Goal: Information Seeking & Learning: Learn about a topic

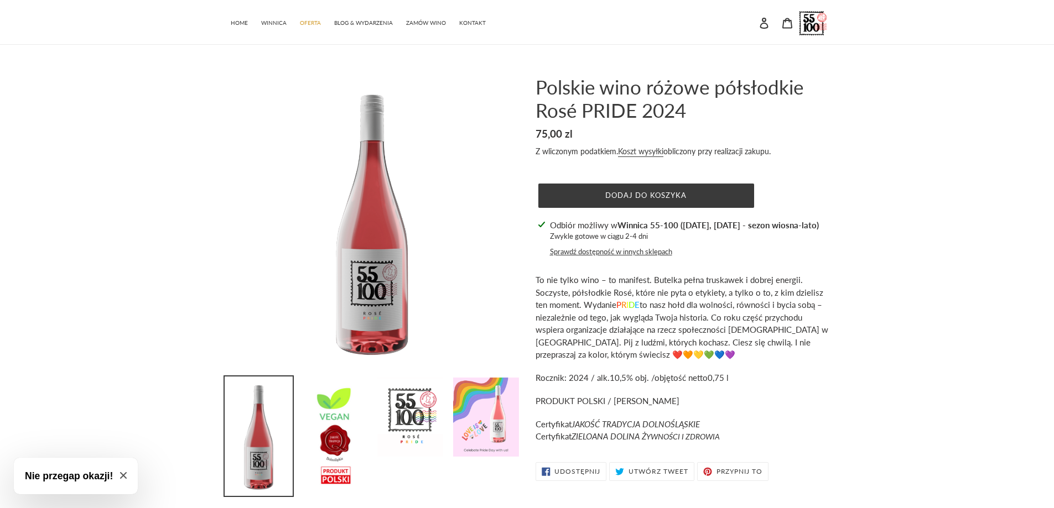
click at [487, 442] on img at bounding box center [486, 417] width 68 height 81
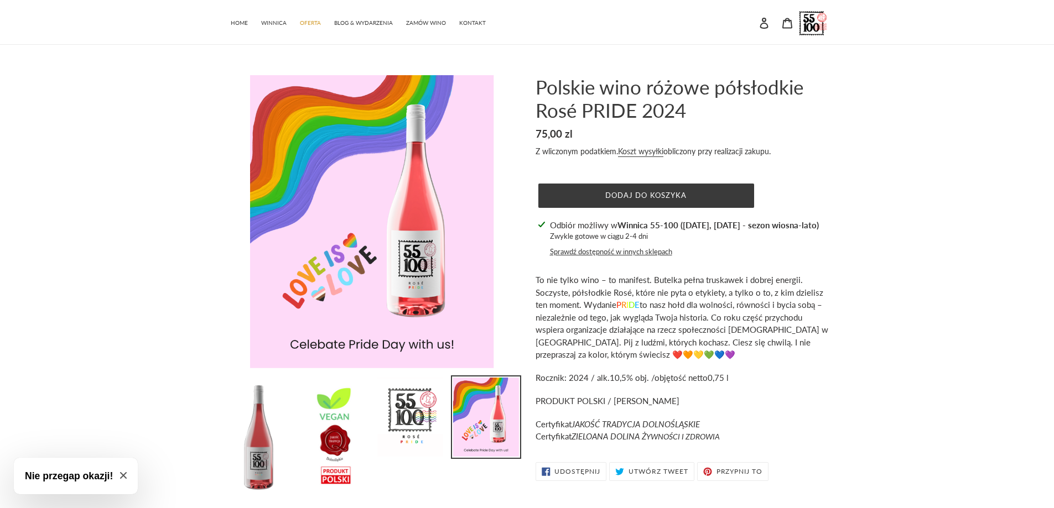
click at [687, 431] on em "ZIELOANA DOLINA Ż YWNOŚCI I ZDROWIA" at bounding box center [645, 436] width 148 height 10
click at [739, 340] on span "To nie tylko wino – to manifest. Butelka pełna truskawek i dobrej energii. Socz…" at bounding box center [681, 317] width 293 height 85
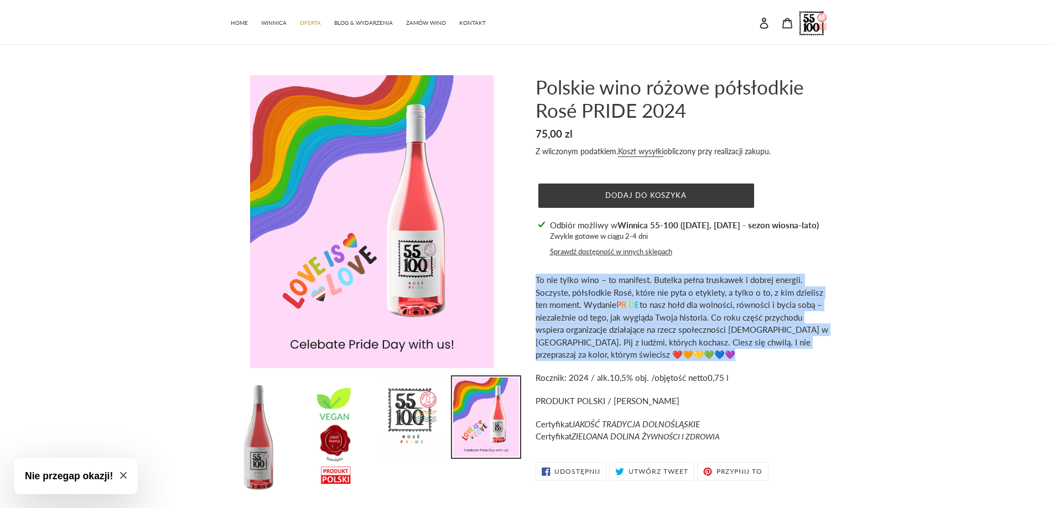
click at [739, 340] on span "To nie tylko wino – to manifest. Butelka pełna truskawek i dobrej energii. Socz…" at bounding box center [681, 317] width 293 height 85
click at [622, 355] on span "To nie tylko wino – to manifest. Butelka pełna truskawek i dobrej energii. Socz…" at bounding box center [681, 317] width 293 height 85
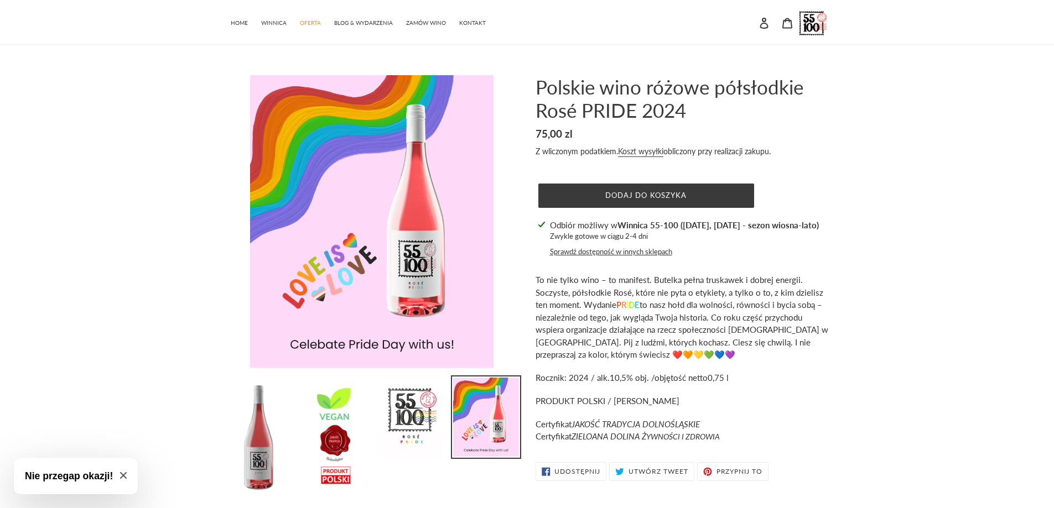
click at [711, 429] on p "Certyfikat JAKOŚĆ TRADYCJA DOLNOŚLĄSKIE Certyfikat ZIELOANA DOLINA Ż YWNOŚCI I …" at bounding box center [681, 430] width 293 height 25
click at [643, 333] on span "To nie tylko wino – to manifest. Butelka pełna truskawek i dobrej energii. Socz…" at bounding box center [681, 317] width 293 height 85
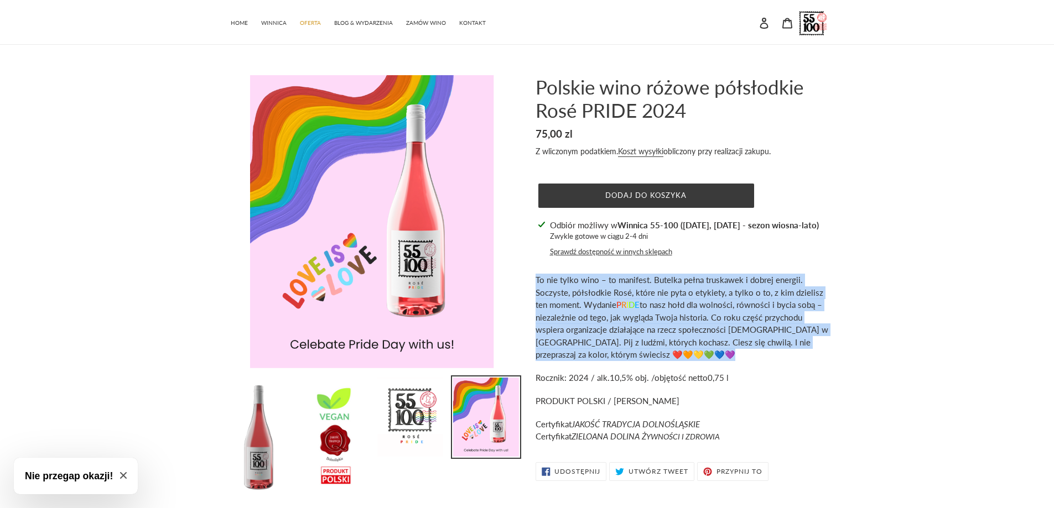
click at [643, 333] on span "To nie tylko wino – to manifest. Butelka pełna truskawek i dobrej energii. Socz…" at bounding box center [681, 317] width 293 height 85
click at [660, 317] on span "To nie tylko wino – to manifest. Butelka pełna truskawek i dobrej energii. Socz…" at bounding box center [681, 317] width 293 height 85
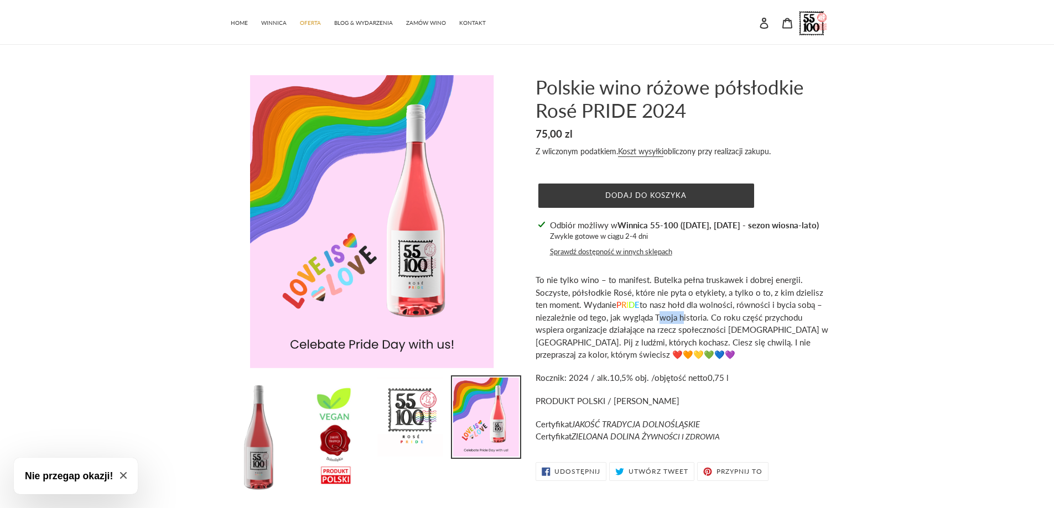
click at [660, 317] on span "To nie tylko wino – to manifest. Butelka pełna truskawek i dobrej energii. Socz…" at bounding box center [681, 317] width 293 height 85
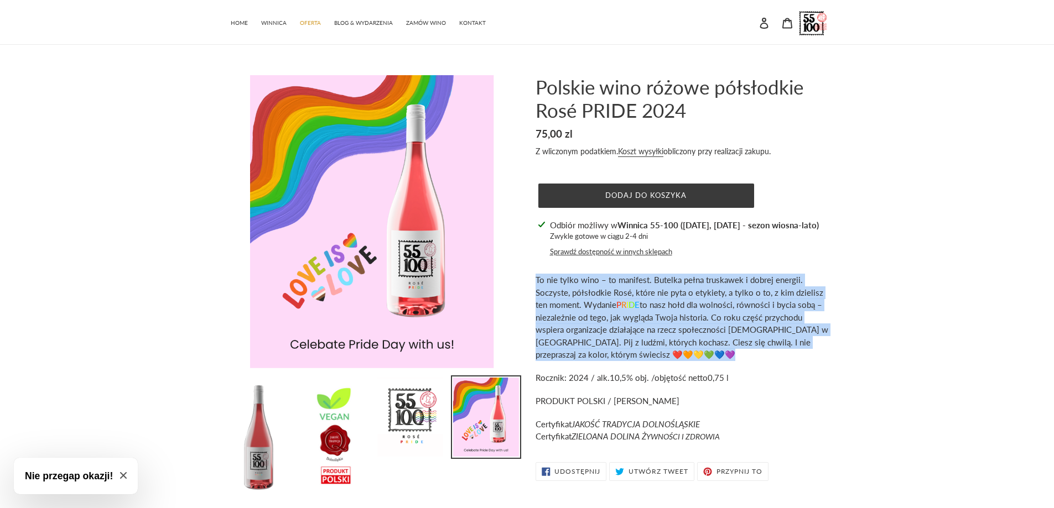
click at [660, 317] on span "To nie tylko wino – to manifest. Butelka pełna truskawek i dobrej energii. Socz…" at bounding box center [681, 317] width 293 height 85
click at [716, 336] on p "To nie tylko wino – to manifest. Butelka pełna truskawek i dobrej energii. Socz…" at bounding box center [681, 317] width 293 height 87
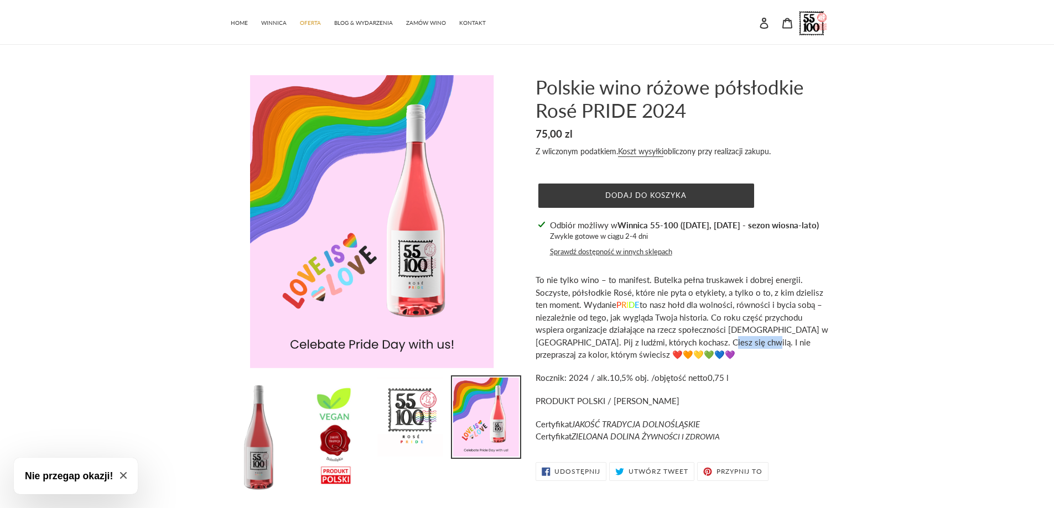
click at [716, 336] on p "To nie tylko wino – to manifest. Butelka pełna truskawek i dobrej energii. Socz…" at bounding box center [681, 317] width 293 height 87
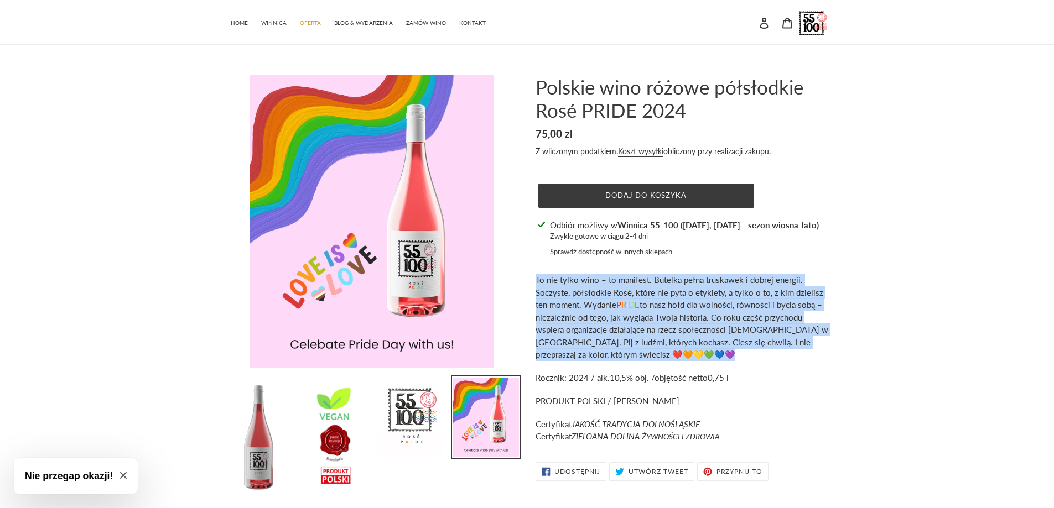
click at [716, 336] on p "To nie tylko wino – to manifest. Butelka pełna truskawek i dobrej energii. Socz…" at bounding box center [681, 317] width 293 height 87
click at [656, 303] on span "To nie tylko wino – to manifest. Butelka pełna truskawek i dobrej energii. Socz…" at bounding box center [681, 317] width 293 height 85
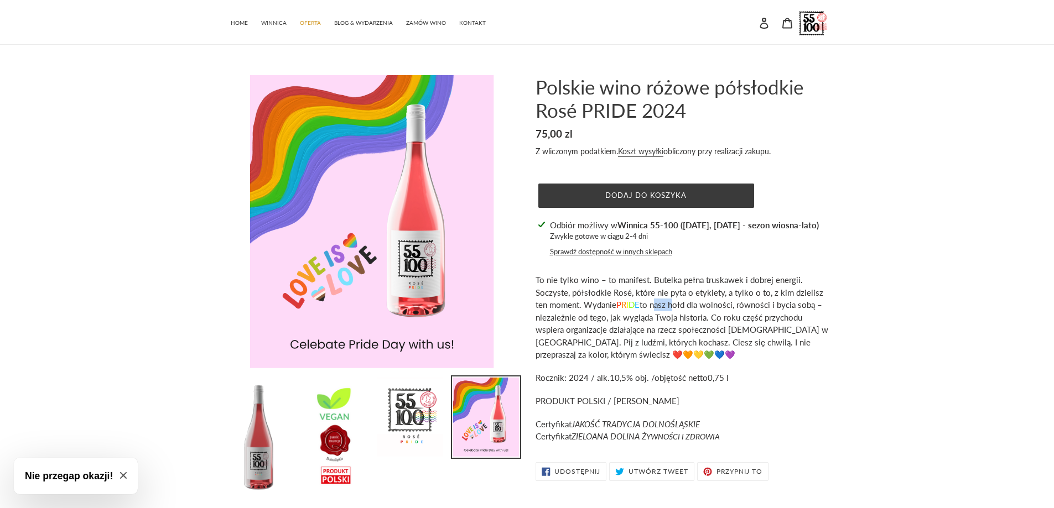
drag, startPoint x: 656, startPoint y: 303, endPoint x: 656, endPoint y: 318, distance: 15.5
click at [654, 303] on span "To nie tylko wino – to manifest. Butelka pełna truskawek i dobrej energii. Socz…" at bounding box center [681, 317] width 293 height 85
click at [553, 103] on h1 "Polskie wino różowe półsłodkie Rosé PRIDE 2024" at bounding box center [681, 98] width 293 height 46
drag, startPoint x: 553, startPoint y: 103, endPoint x: 635, endPoint y: 107, distance: 82.0
click at [635, 107] on h1 "Polskie wino różowe półsłodkie Rosé PRIDE 2024" at bounding box center [681, 98] width 293 height 46
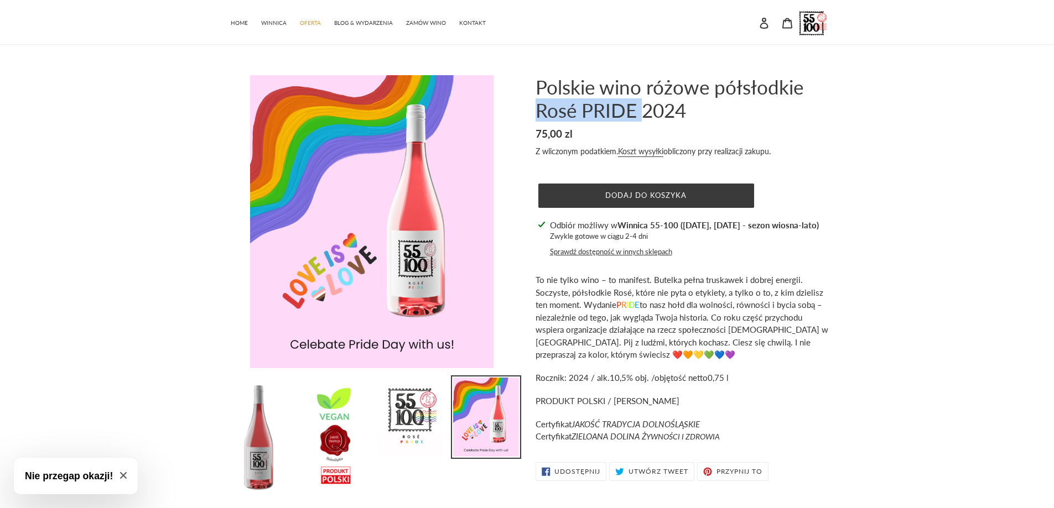
copy h1 "Rosé PRIDE"
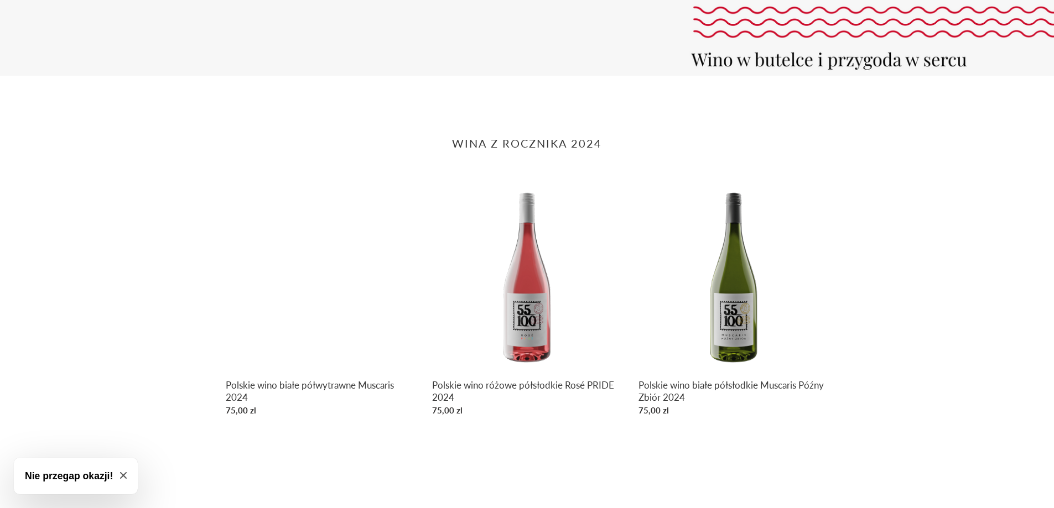
scroll to position [498, 0]
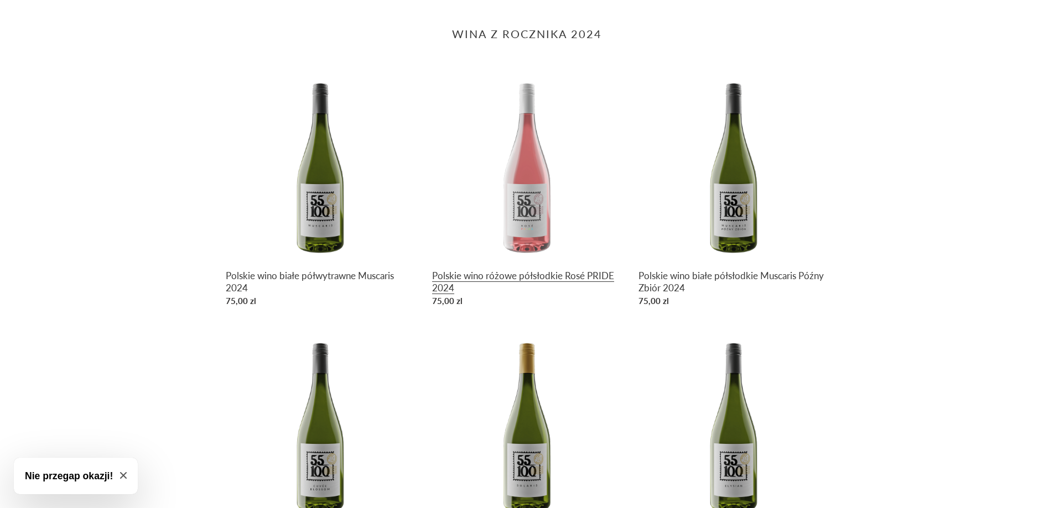
click at [535, 277] on link "Polskie wino różowe półsłodkie Rosé PRIDE 2024" at bounding box center [527, 191] width 190 height 241
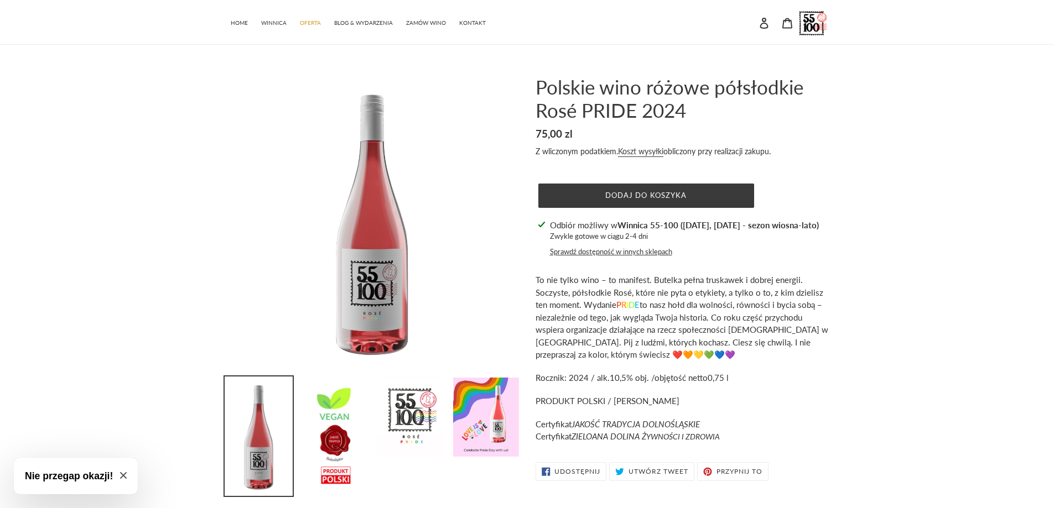
click at [668, 341] on span "To nie tylko wino – to manifest. Butelka pełna truskawek i dobrej energii. Socz…" at bounding box center [681, 317] width 293 height 85
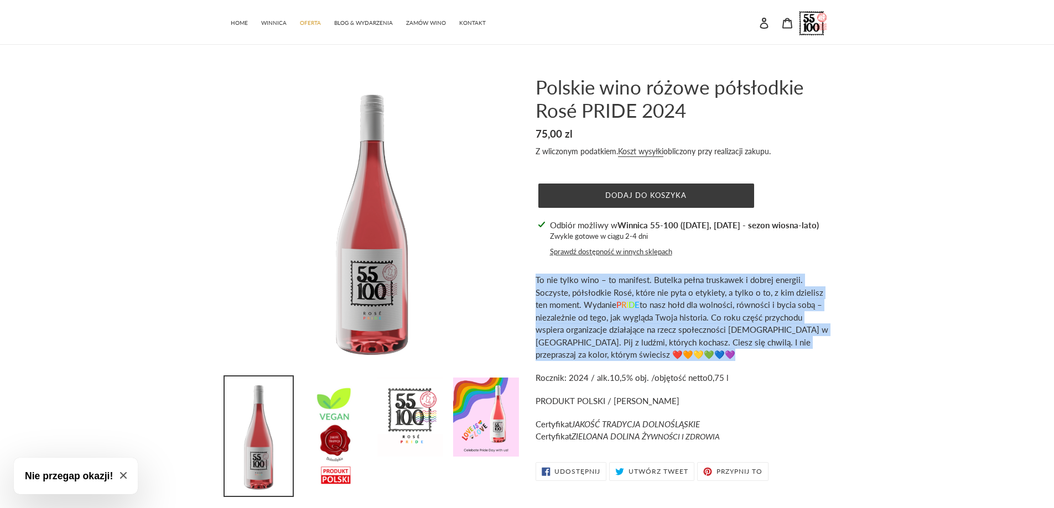
click at [668, 341] on span "To nie tylko wino – to manifest. Butelka pełna truskawek i dobrej energii. Socz…" at bounding box center [681, 317] width 293 height 85
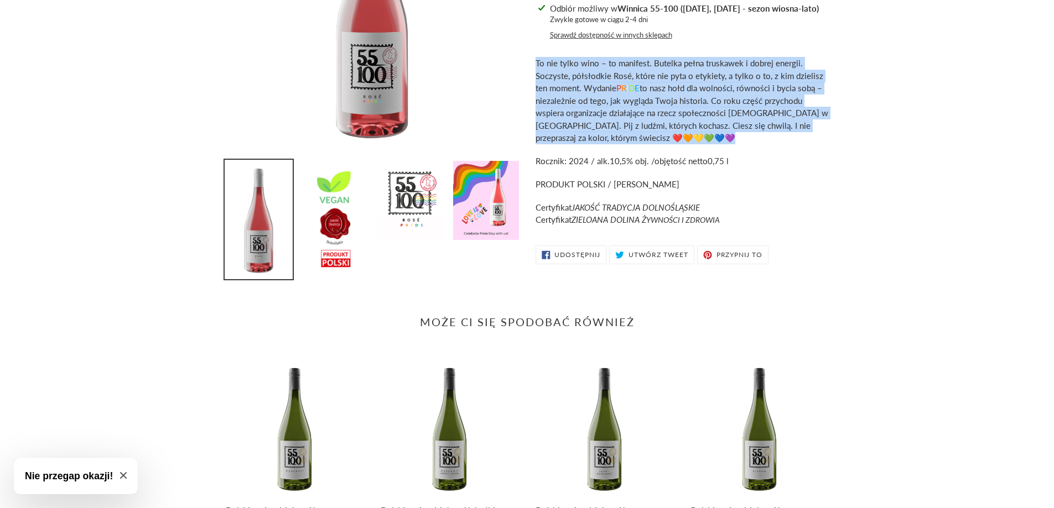
scroll to position [221, 0]
